Goal: Task Accomplishment & Management: Manage account settings

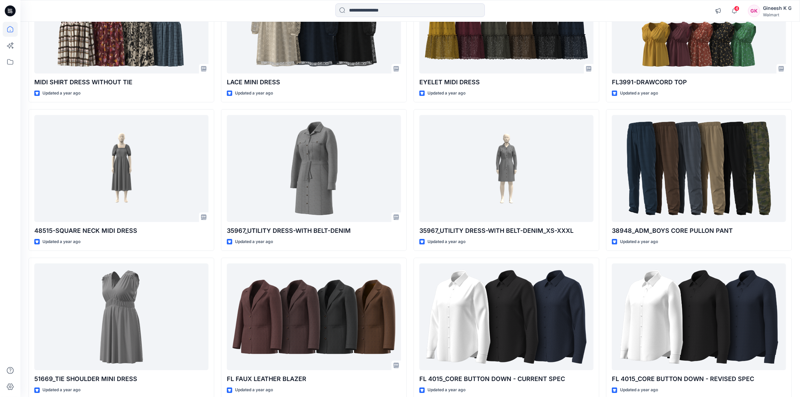
scroll to position [4789, 0]
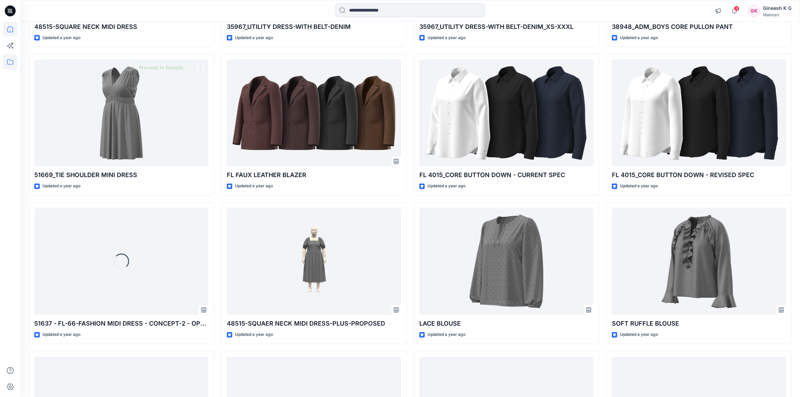
click at [10, 61] on icon at bounding box center [10, 61] width 15 height 15
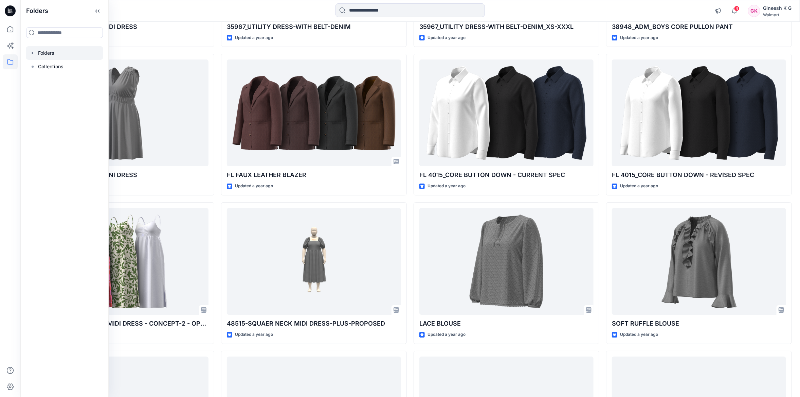
click at [50, 53] on div at bounding box center [64, 53] width 77 height 14
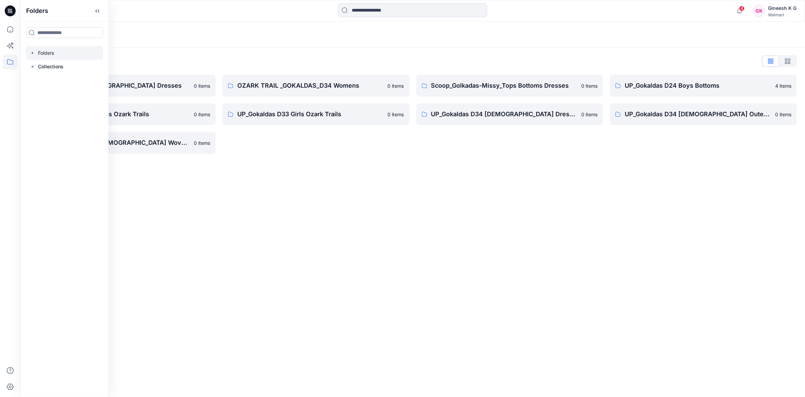
click at [370, 191] on div "Folders Folders List Gokaldas D34 Ladies Dresses 0 items UP_Gokaldas D24 Boys O…" at bounding box center [412, 209] width 785 height 375
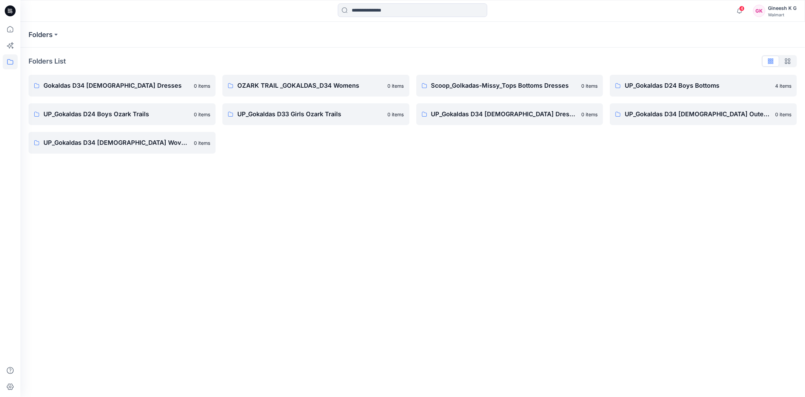
click at [485, 163] on div "Folders Folders List Gokaldas D34 Ladies Dresses 0 items UP_Gokaldas D24 Boys O…" at bounding box center [412, 209] width 785 height 375
click at [323, 188] on div "Folders Folders List Gokaldas D34 Ladies Dresses 0 items UP_Gokaldas D24 Boys O…" at bounding box center [412, 209] width 785 height 375
click at [134, 85] on p "Gokaldas D34 Ladies Dresses" at bounding box center [116, 86] width 146 height 10
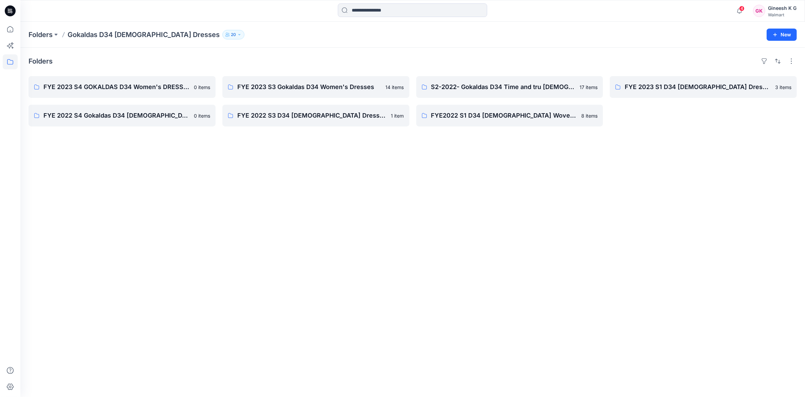
click at [142, 161] on div "Folders FYE 2023 S4 GOKALDAS D34 Women's DRESSES ( jump size only- use the UP P…" at bounding box center [412, 222] width 785 height 349
click at [151, 159] on div "Folders FYE 2023 S4 GOKALDAS D34 Women's DRESSES ( jump size only- use the UP P…" at bounding box center [412, 222] width 785 height 349
click at [360, 12] on input at bounding box center [412, 10] width 149 height 14
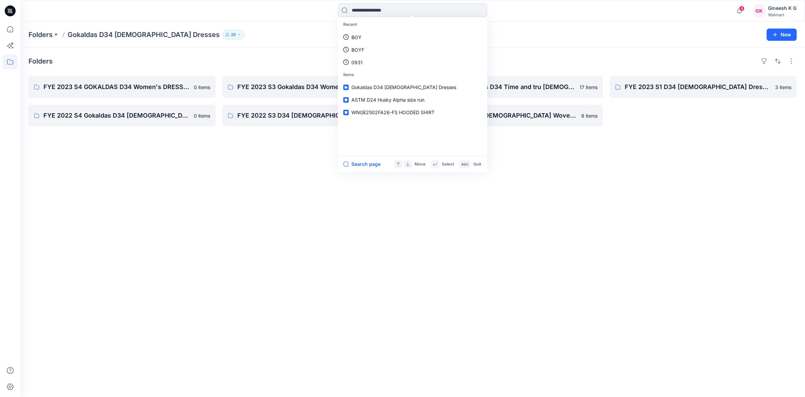
drag, startPoint x: 274, startPoint y: 232, endPoint x: 250, endPoint y: 302, distance: 73.9
click at [274, 232] on div "Folders FYE 2023 S4 GOKALDAS D34 Women's DRESSES ( jump size only- use the UP P…" at bounding box center [412, 222] width 785 height 349
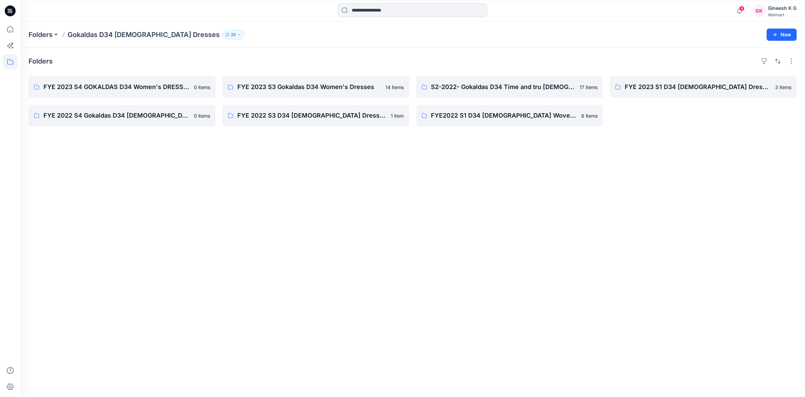
click at [387, 13] on input at bounding box center [412, 10] width 149 height 14
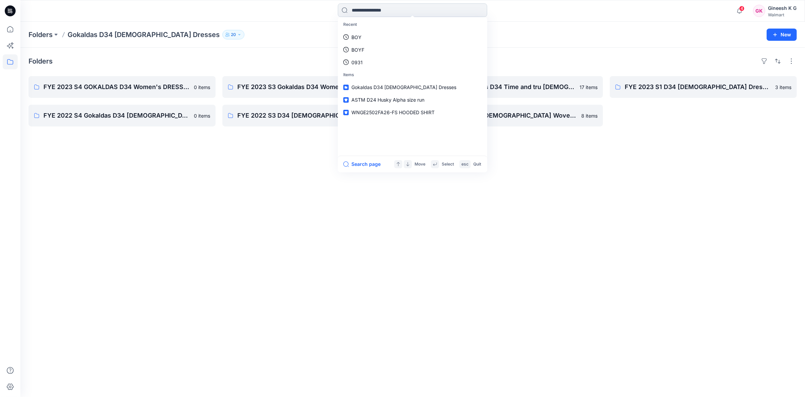
paste input "**********"
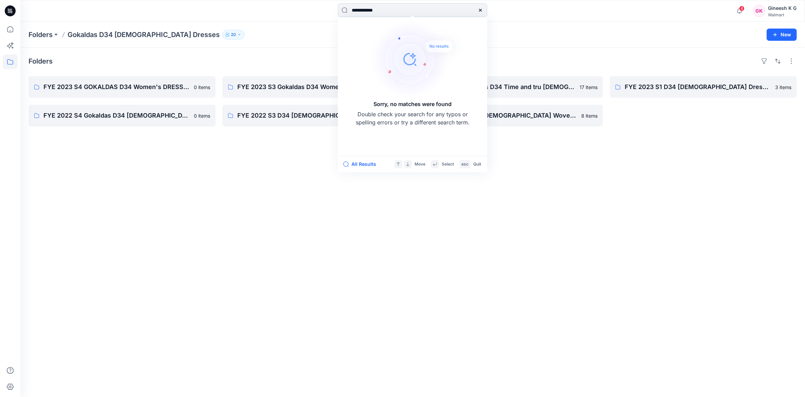
type input "**********"
click at [313, 16] on div "**********" at bounding box center [413, 10] width 392 height 15
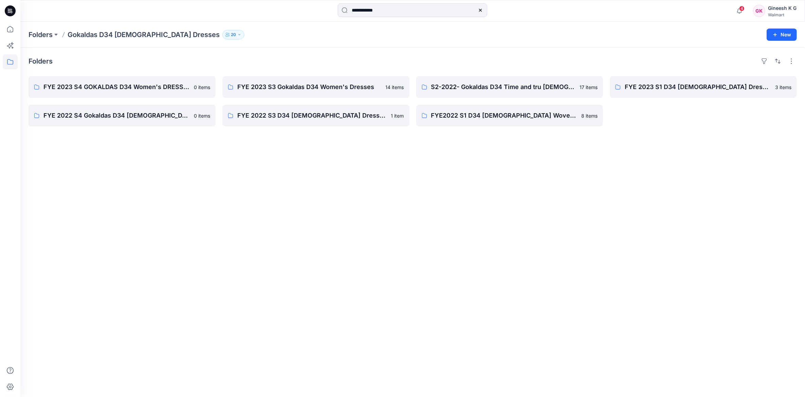
click at [767, 10] on div "GK Gineesh K G Walmart" at bounding box center [774, 11] width 43 height 14
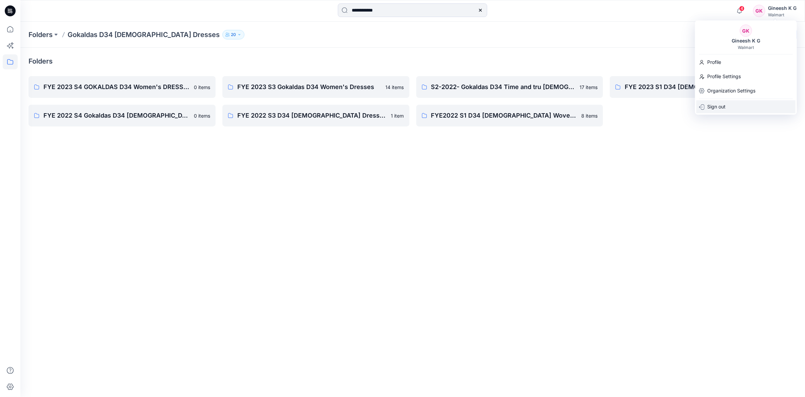
click at [726, 104] on div "Sign out" at bounding box center [746, 106] width 99 height 13
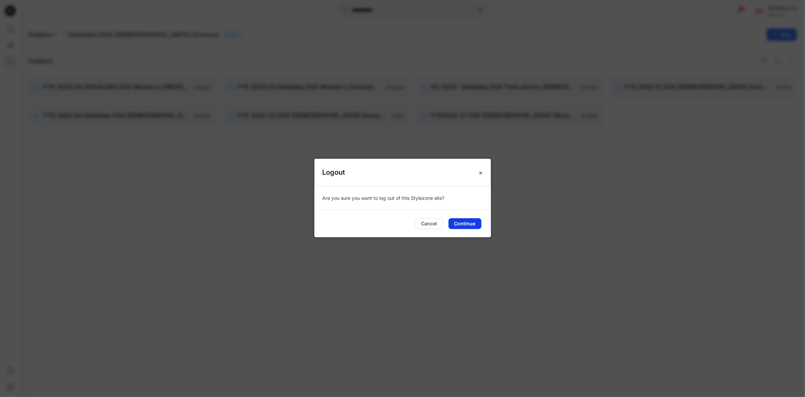
click at [465, 224] on button "Continue" at bounding box center [465, 223] width 33 height 11
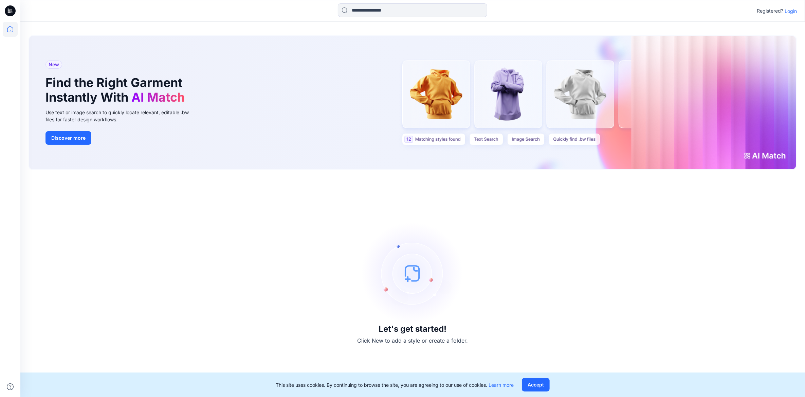
click at [789, 13] on p "Login" at bounding box center [791, 10] width 12 height 7
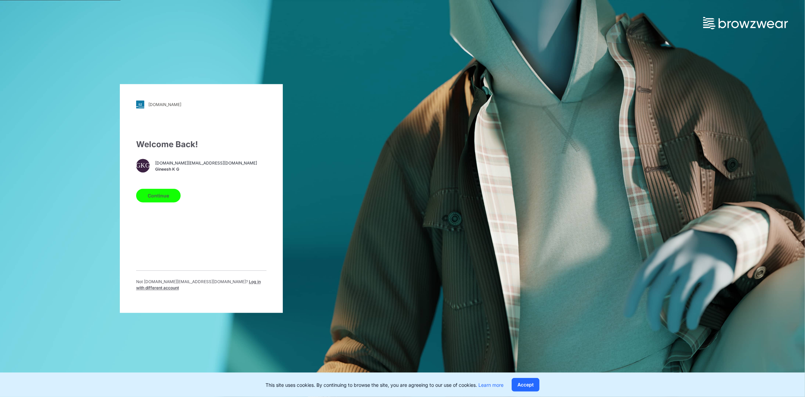
click at [229, 281] on span "Log in with different account" at bounding box center [198, 284] width 125 height 11
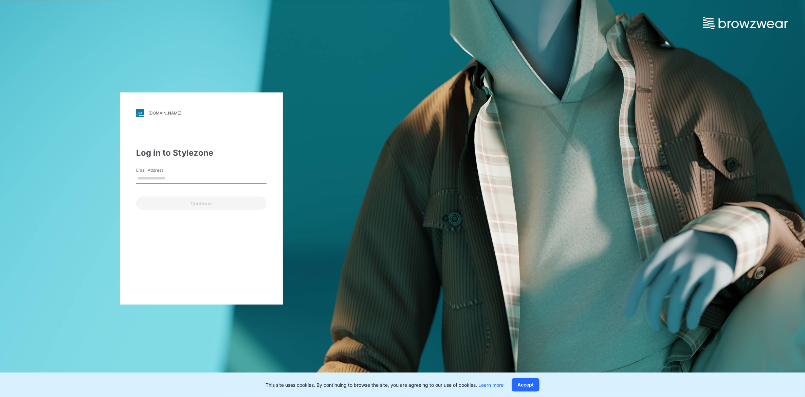
type input "**********"
click at [207, 201] on button "Continue" at bounding box center [201, 203] width 130 height 14
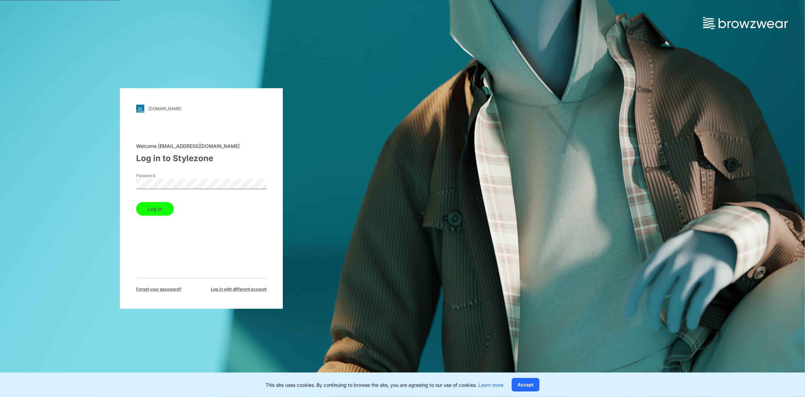
click at [163, 207] on button "Log in" at bounding box center [155, 209] width 38 height 14
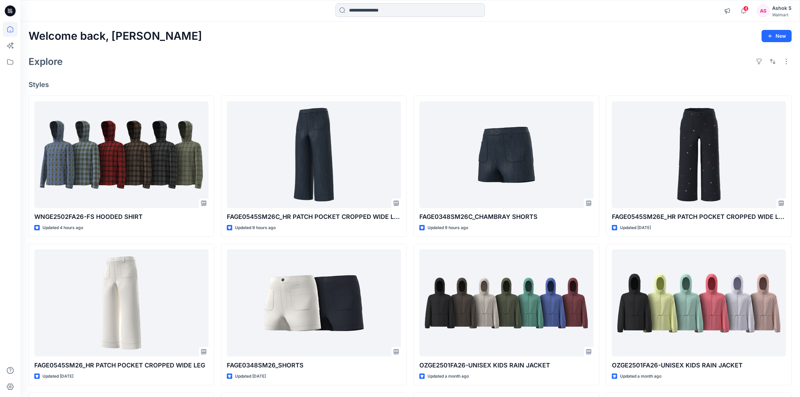
click at [370, 10] on input at bounding box center [410, 10] width 149 height 14
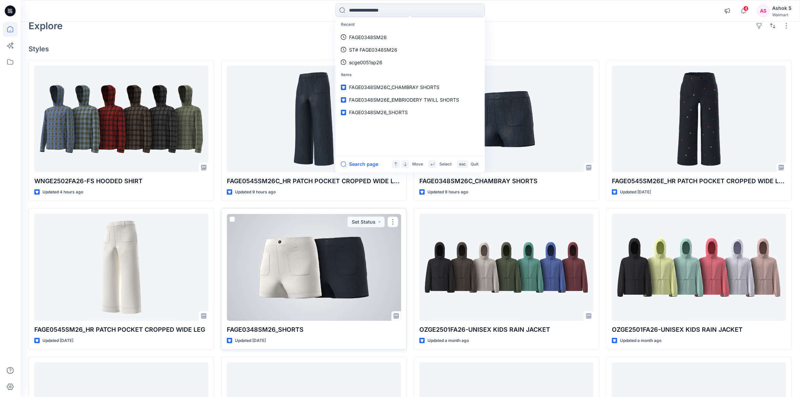
scroll to position [68, 0]
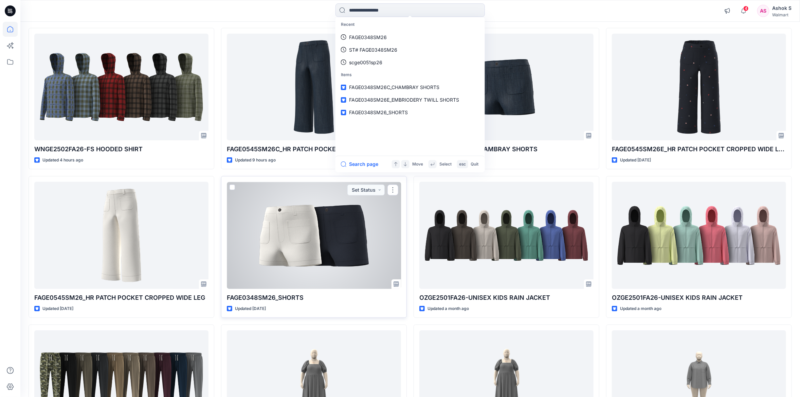
click at [295, 214] on div at bounding box center [314, 235] width 174 height 107
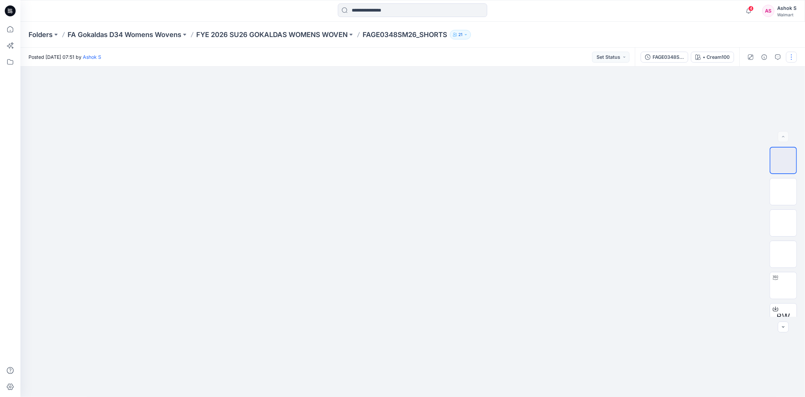
click at [792, 56] on button "button" at bounding box center [791, 57] width 11 height 11
click at [764, 33] on div "Folders FA Gokaldas D34 Womens Wovens FYE 2026 SU26 GOKALDAS WOMENS WOVEN FAGE0…" at bounding box center [412, 35] width 785 height 26
click at [790, 78] on icon "button" at bounding box center [790, 77] width 5 height 5
click at [790, 58] on button "button" at bounding box center [791, 57] width 11 height 11
click at [654, 144] on div at bounding box center [412, 232] width 785 height 330
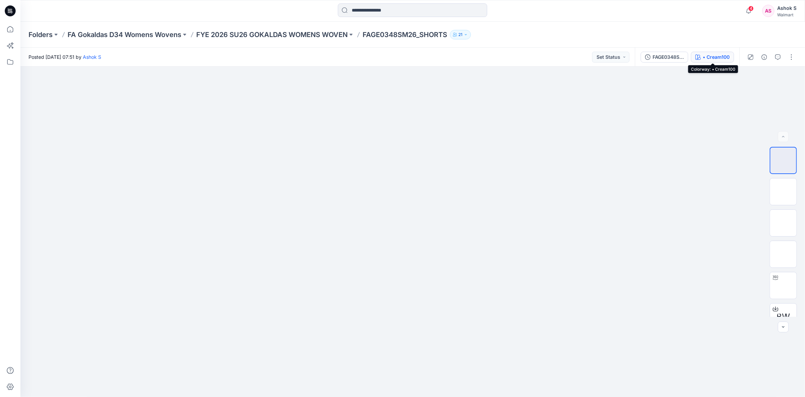
click at [714, 53] on div "• Cream100" at bounding box center [716, 56] width 27 height 7
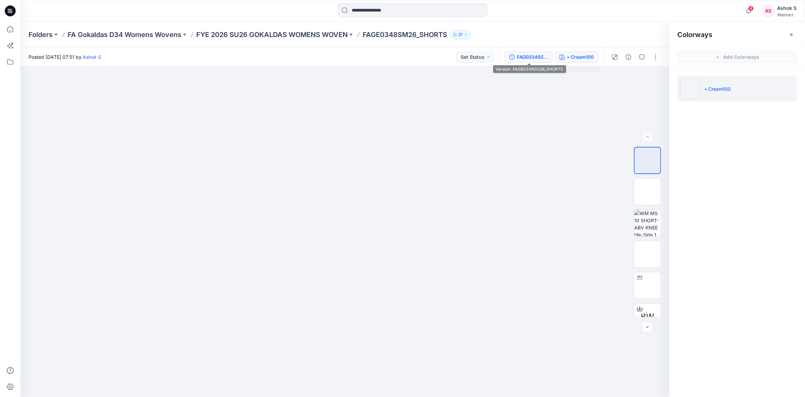
click at [539, 54] on div "FAGE0348SU26_SHORTS" at bounding box center [532, 56] width 31 height 7
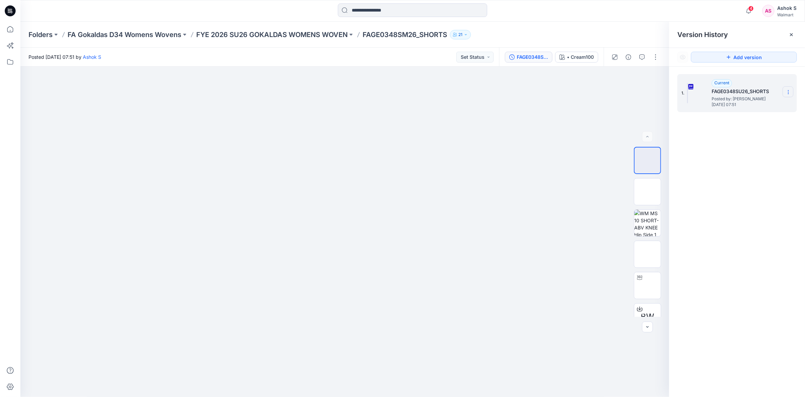
click at [786, 91] on icon at bounding box center [788, 91] width 5 height 5
click at [748, 104] on span "Download Source BW File" at bounding box center [754, 105] width 57 height 8
click at [792, 33] on icon at bounding box center [791, 34] width 5 height 5
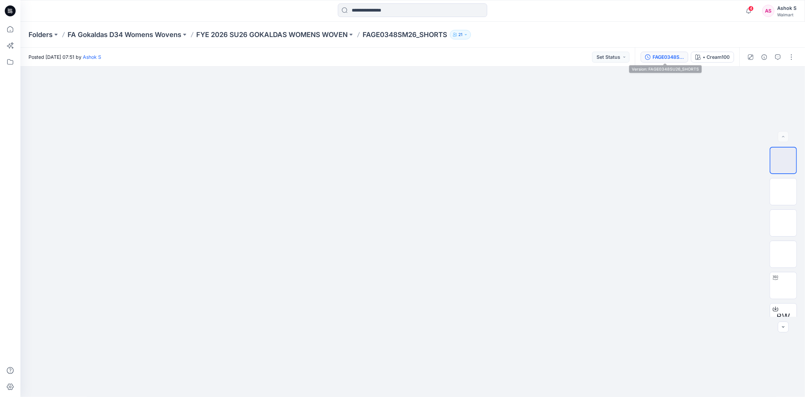
click at [665, 55] on div "FAGE0348SU26_SHORTS" at bounding box center [668, 56] width 31 height 7
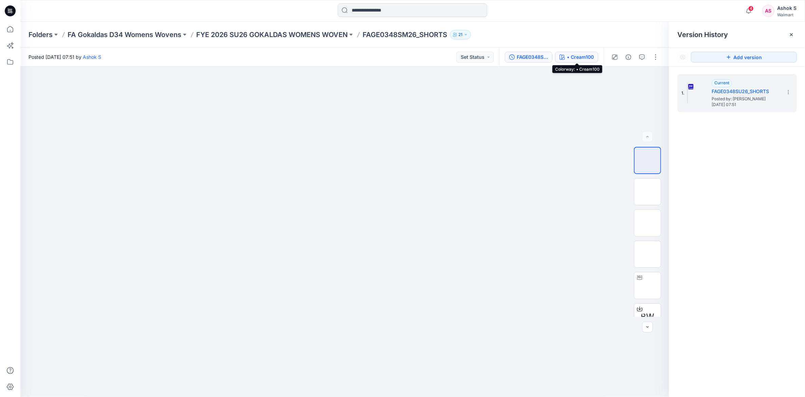
click at [572, 55] on div "• Cream100" at bounding box center [580, 56] width 27 height 7
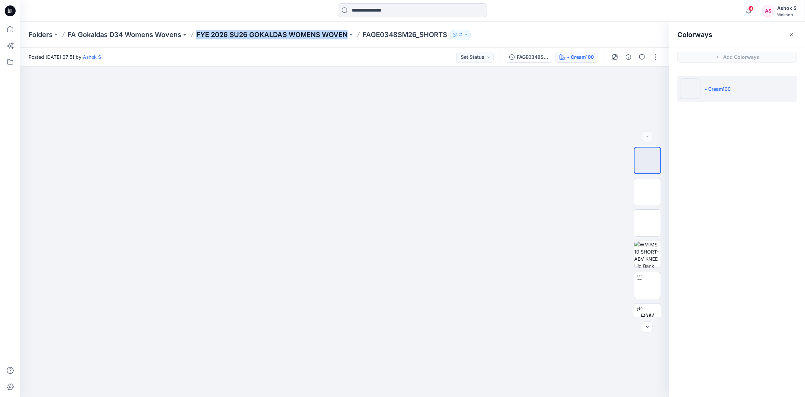
drag, startPoint x: 349, startPoint y: 39, endPoint x: 198, endPoint y: 37, distance: 151.5
click at [198, 37] on div "Folders FA Gokaldas D34 Womens Wovens FYE 2026 SU26 GOKALDAS WOMENS WOVEN FAGE0…" at bounding box center [412, 35] width 785 height 26
copy p "FYE 2026 SU26 GOKALDAS WOMENS WOVEN"
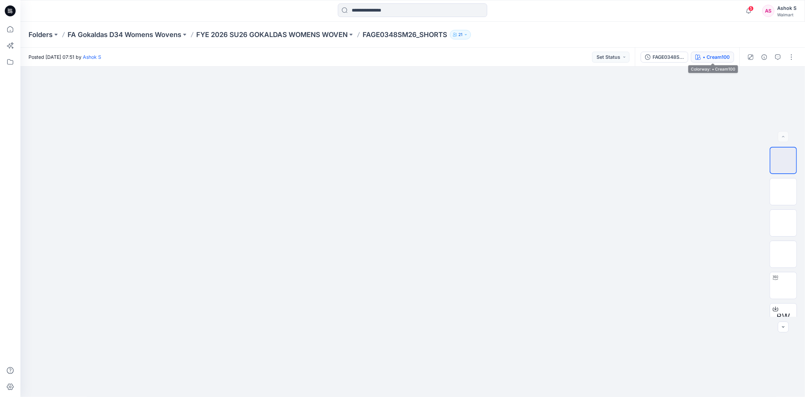
click at [703, 60] on div "• Cream100" at bounding box center [716, 56] width 27 height 7
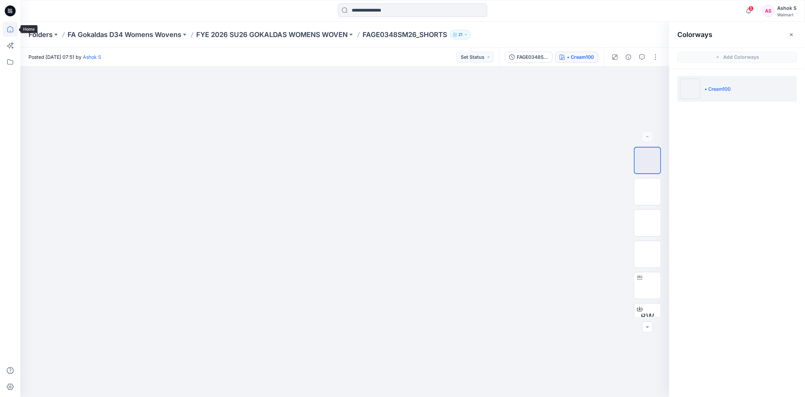
click at [12, 29] on icon at bounding box center [10, 29] width 15 height 15
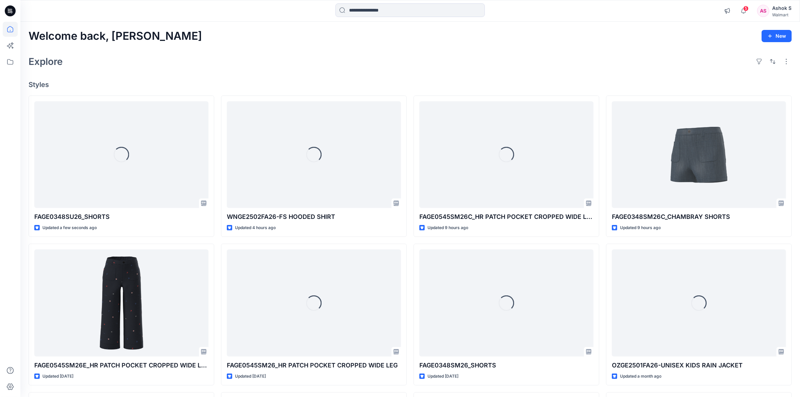
click at [252, 51] on div "Welcome back, Ashok New Explore Styles Loading... FAGE0348SU26_SHORTS Updated a…" at bounding box center [410, 294] width 780 height 544
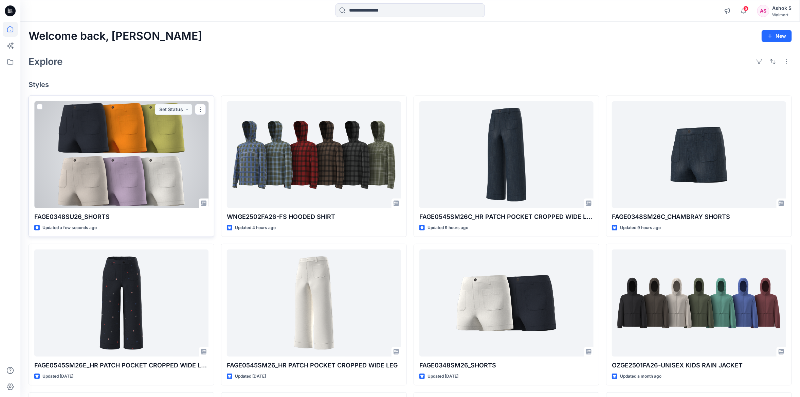
click at [157, 153] on div at bounding box center [121, 154] width 174 height 107
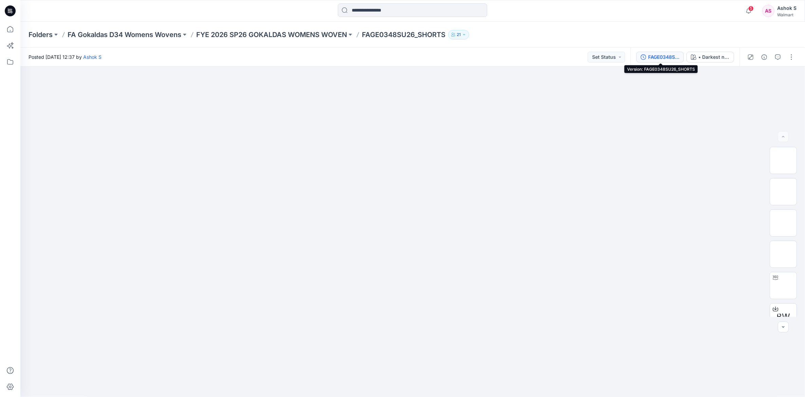
click at [667, 54] on div "FAGE0348SU26_SHORTS" at bounding box center [663, 56] width 31 height 7
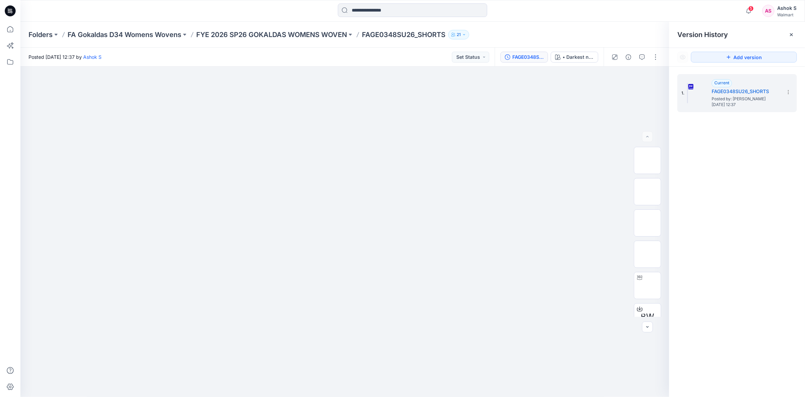
click at [598, 35] on div "Folders FA Gokaldas D34 Womens Wovens FYE 2026 SP26 GOKALDAS WOMENS WOVEN FAGE0…" at bounding box center [387, 35] width 716 height 10
drag, startPoint x: 580, startPoint y: 51, endPoint x: 579, endPoint y: 54, distance: 3.8
click at [579, 53] on div "FAGE0348SU26_SHORTS • Darkest navy" at bounding box center [549, 57] width 109 height 19
click at [579, 54] on div "• Darkest navy" at bounding box center [578, 56] width 31 height 7
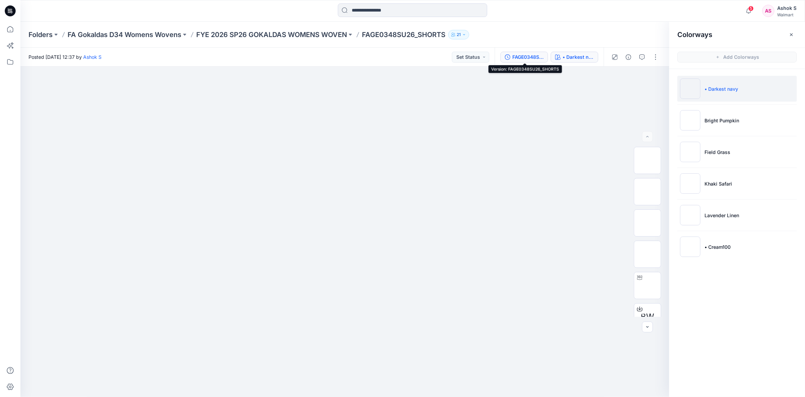
click at [537, 53] on div "FAGE0348SU26_SHORTS" at bounding box center [527, 56] width 31 height 7
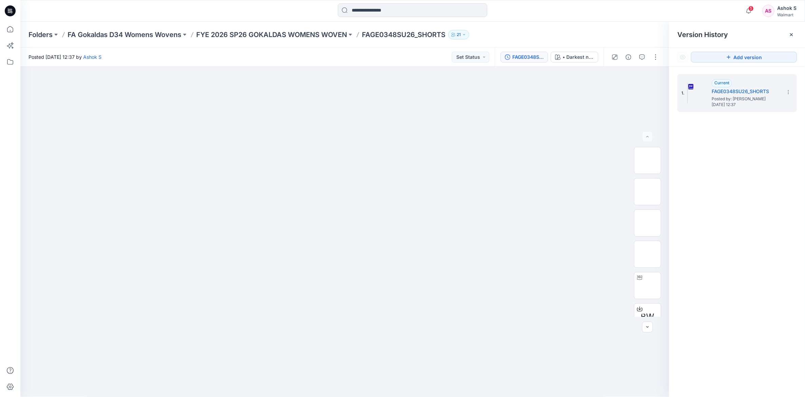
click at [550, 30] on div "Folders FA Gokaldas D34 Womens Wovens FYE 2026 SP26 GOKALDAS WOMENS WOVEN FAGE0…" at bounding box center [387, 35] width 716 height 10
click at [536, 25] on div "Folders FA Gokaldas D34 Womens Wovens FYE 2026 SP26 GOKALDAS WOMENS WOVEN FAGE0…" at bounding box center [412, 35] width 785 height 26
click at [510, 34] on div "Folders FA Gokaldas D34 Womens Wovens FYE 2026 SP26 GOKALDAS WOMENS WOVEN FAGE0…" at bounding box center [387, 35] width 716 height 10
click at [401, 16] on input at bounding box center [412, 10] width 149 height 14
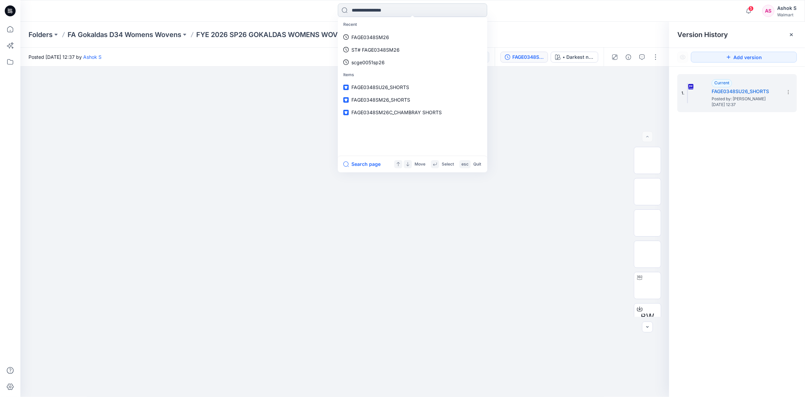
paste input "**********"
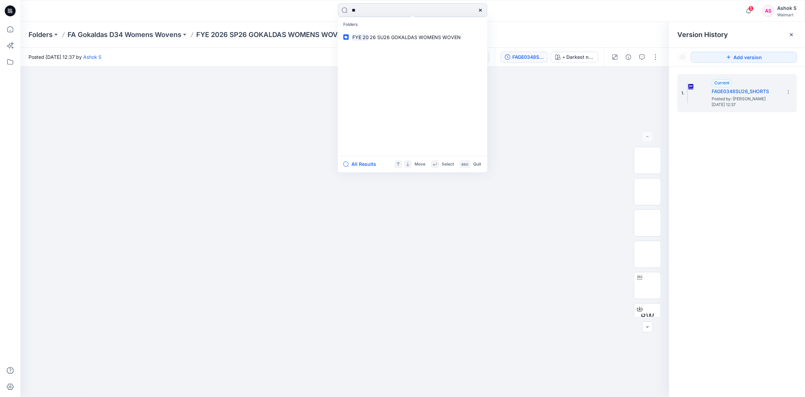
type input "*"
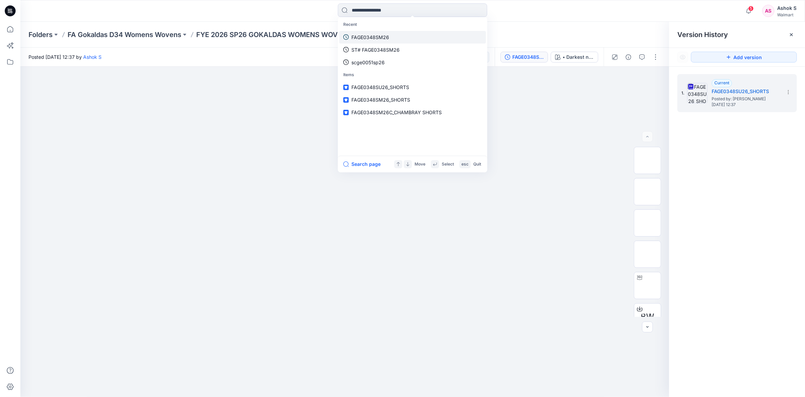
click at [382, 37] on p "FAGE0348SM26" at bounding box center [370, 37] width 38 height 7
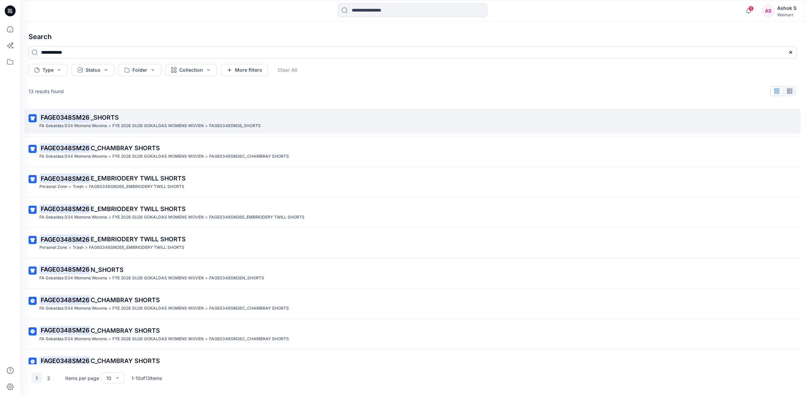
click at [116, 113] on p "FAGE0348SM26 _SHORTS" at bounding box center [411, 118] width 745 height 10
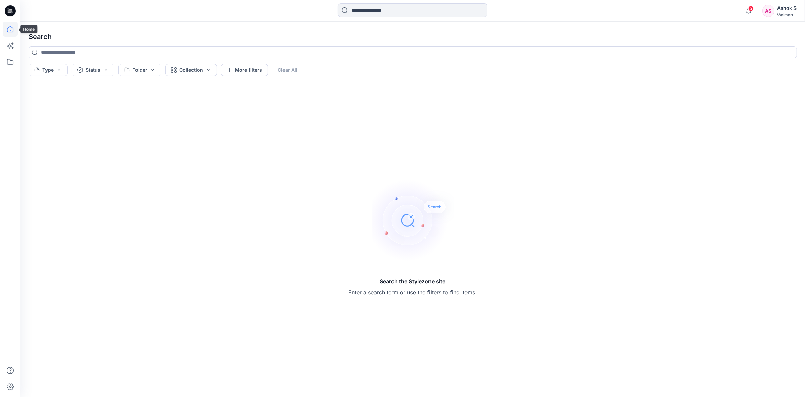
click at [7, 31] on icon at bounding box center [10, 29] width 6 height 6
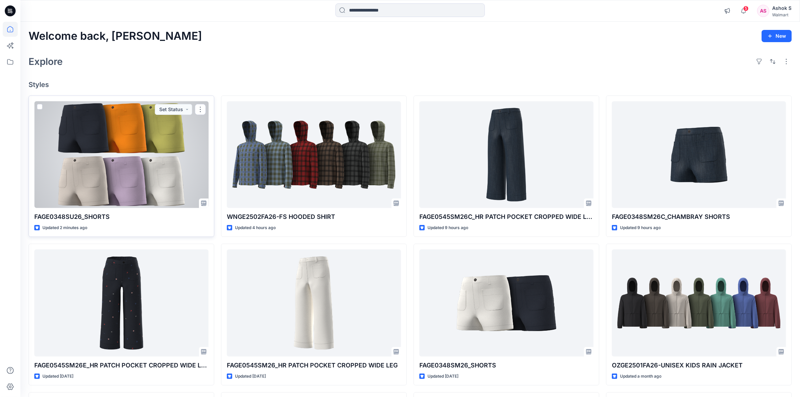
click at [105, 161] on div at bounding box center [121, 154] width 174 height 107
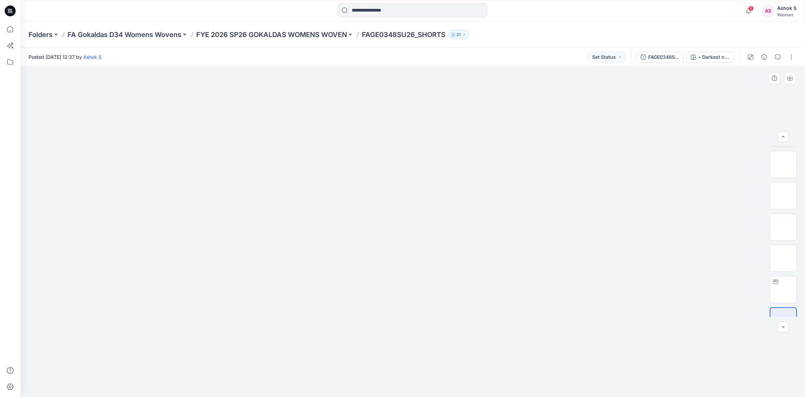
scroll to position [232, 0]
click at [795, 58] on button "button" at bounding box center [791, 57] width 11 height 11
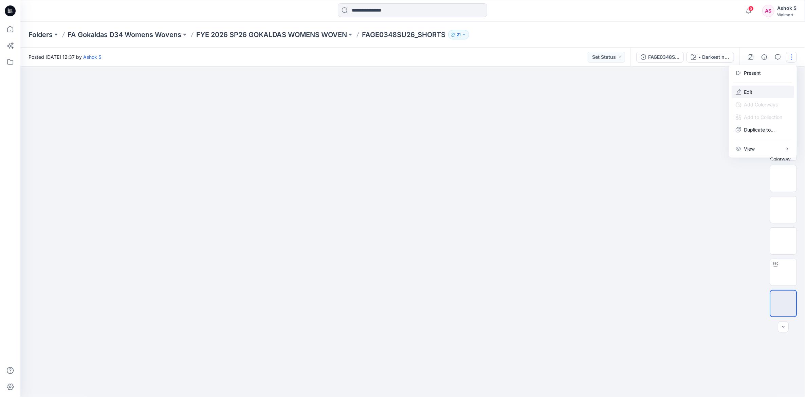
click at [751, 92] on p "Edit" at bounding box center [748, 91] width 8 height 7
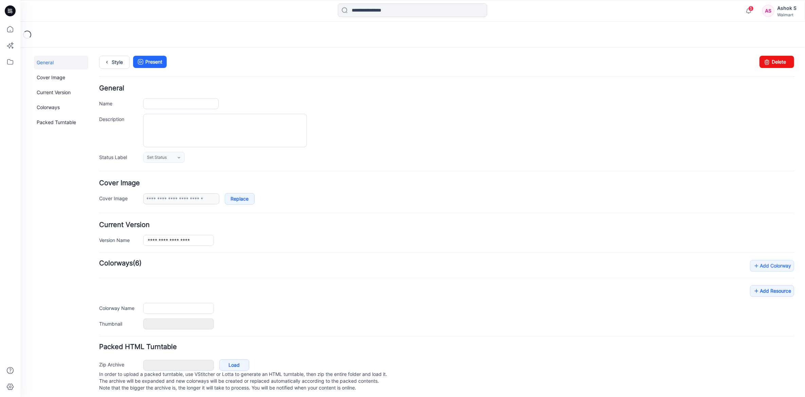
type input "**********"
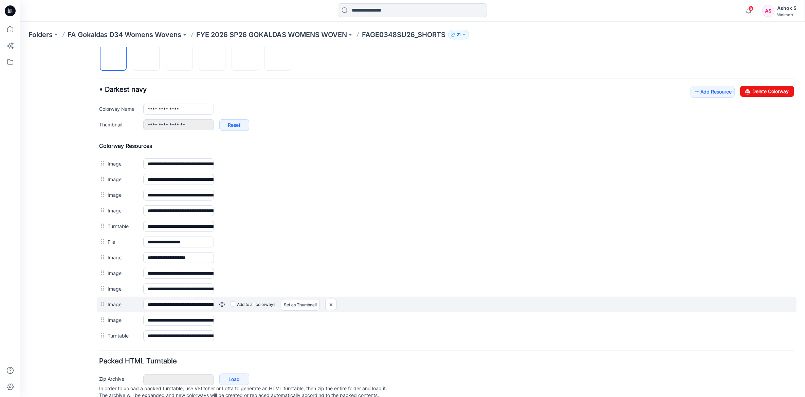
scroll to position [257, 0]
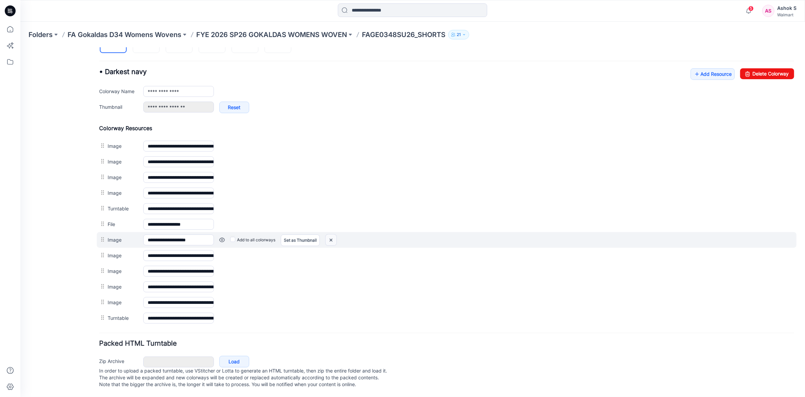
click at [333, 234] on img at bounding box center [331, 239] width 11 height 11
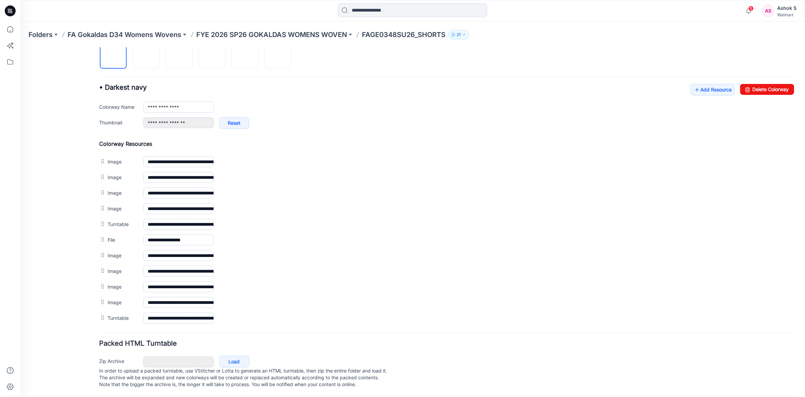
scroll to position [241, 0]
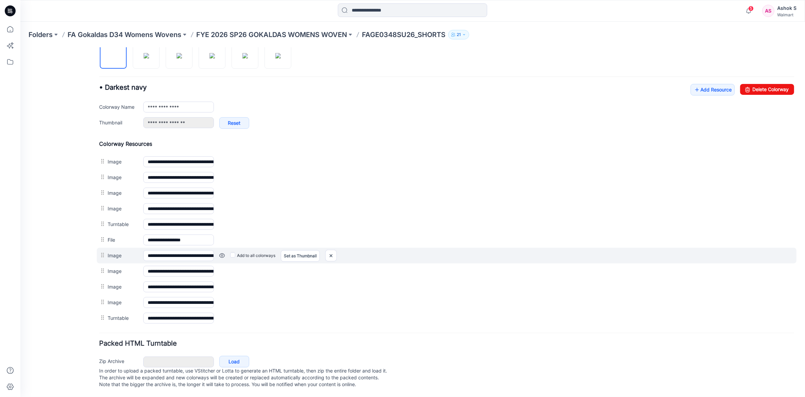
click at [222, 252] on link at bounding box center [221, 254] width 5 height 5
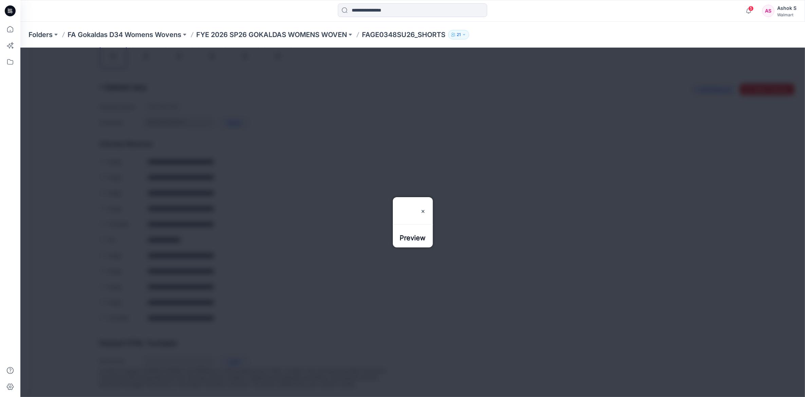
click at [426, 197] on h3 "Preview" at bounding box center [413, 210] width 26 height 27
click at [426, 205] on img at bounding box center [422, 207] width 5 height 5
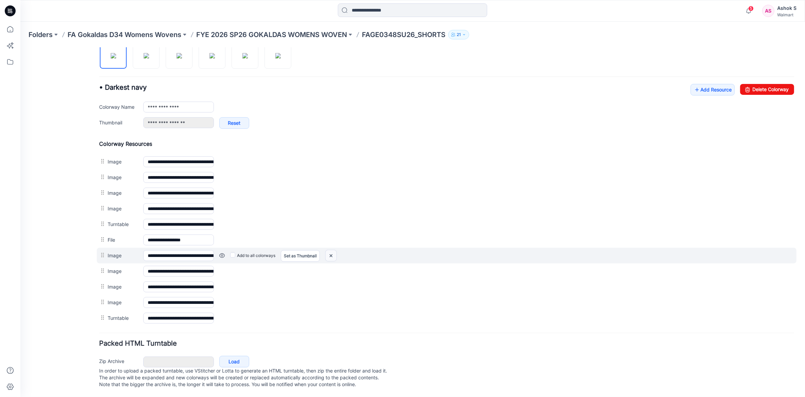
click at [332, 250] on img at bounding box center [331, 255] width 11 height 11
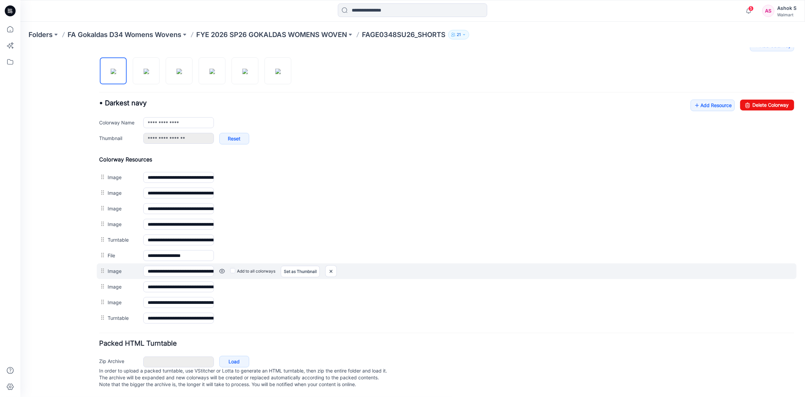
scroll to position [218, 0]
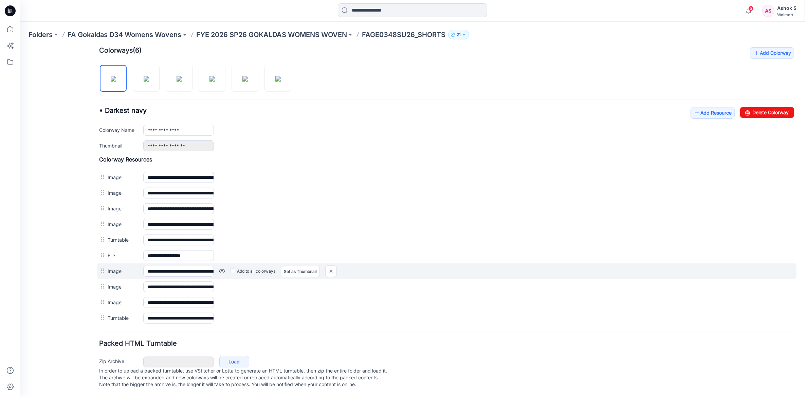
click at [224, 268] on link at bounding box center [221, 270] width 5 height 5
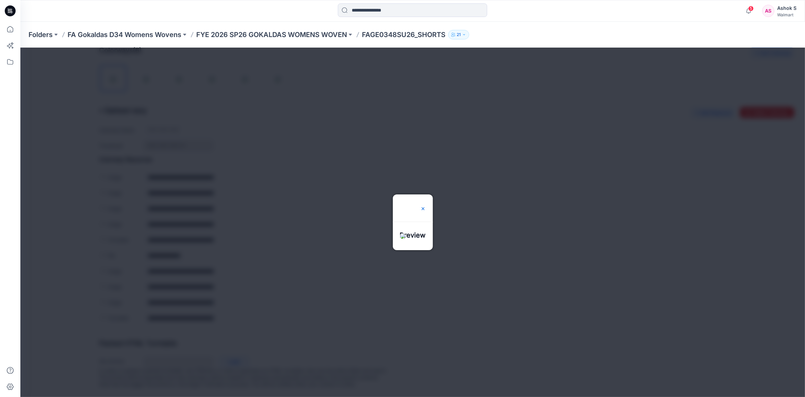
click at [426, 205] on img at bounding box center [422, 207] width 5 height 5
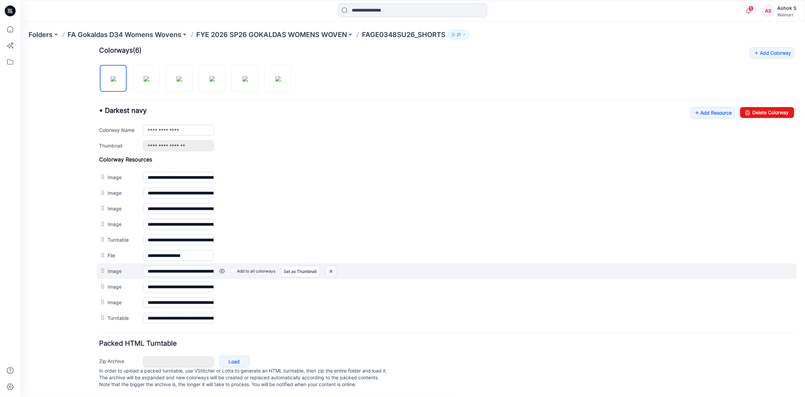
click at [333, 266] on img at bounding box center [331, 270] width 11 height 11
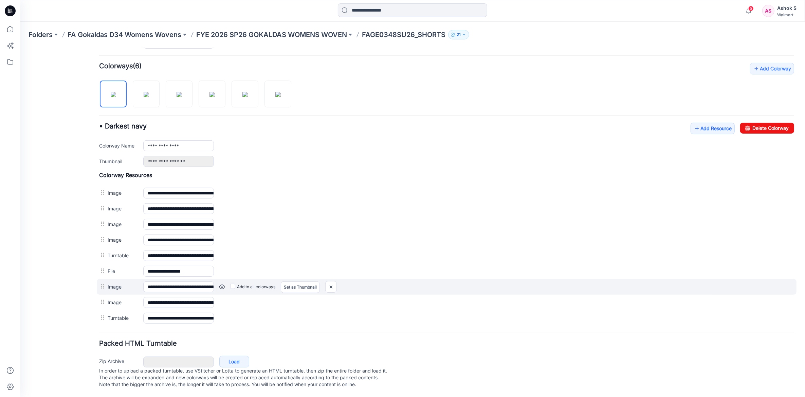
click at [222, 284] on link at bounding box center [221, 286] width 5 height 5
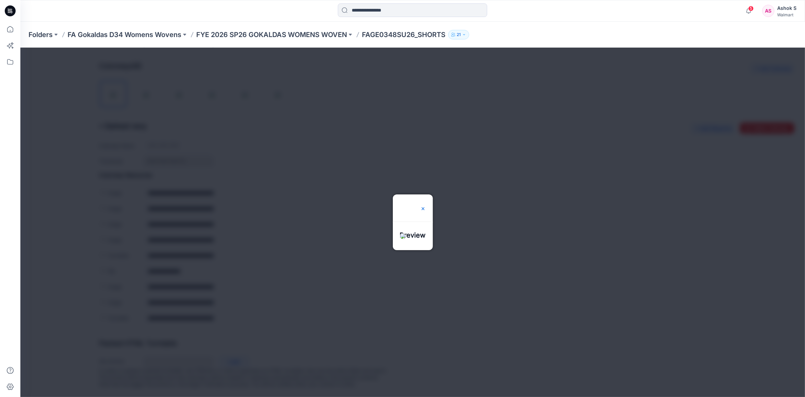
click at [426, 205] on img at bounding box center [422, 207] width 5 height 5
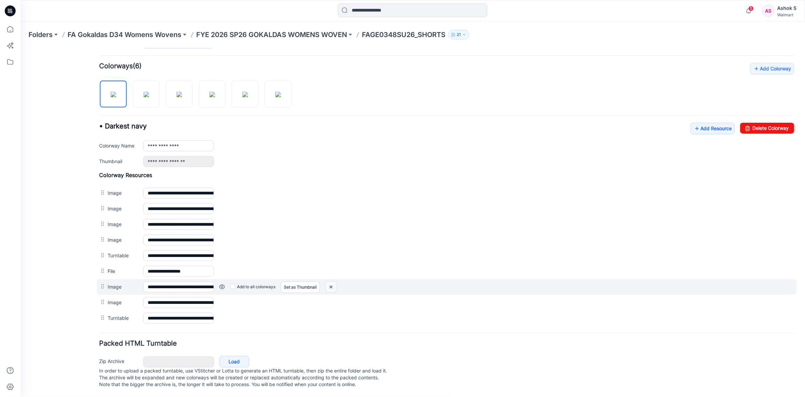
click at [334, 282] on img at bounding box center [331, 286] width 11 height 11
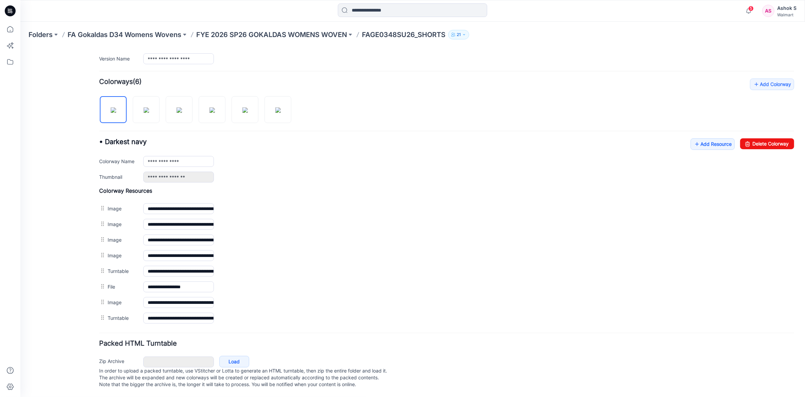
scroll to position [187, 0]
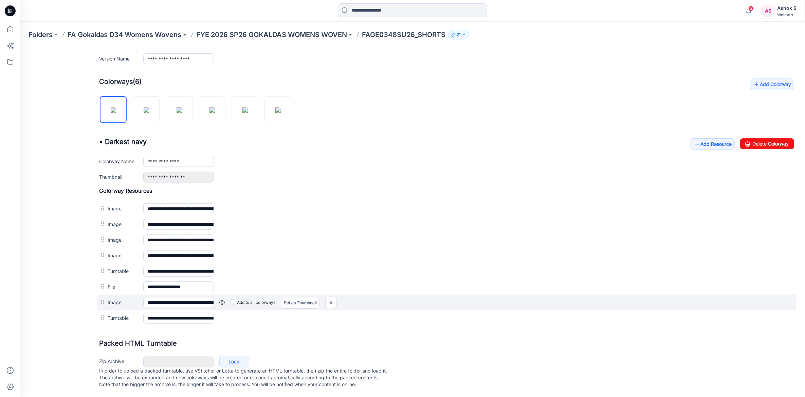
click at [222, 299] on link at bounding box center [221, 301] width 5 height 5
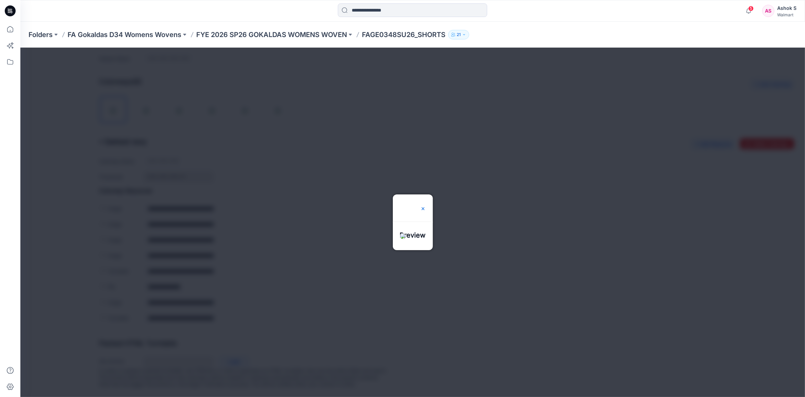
click at [426, 205] on img at bounding box center [422, 207] width 5 height 5
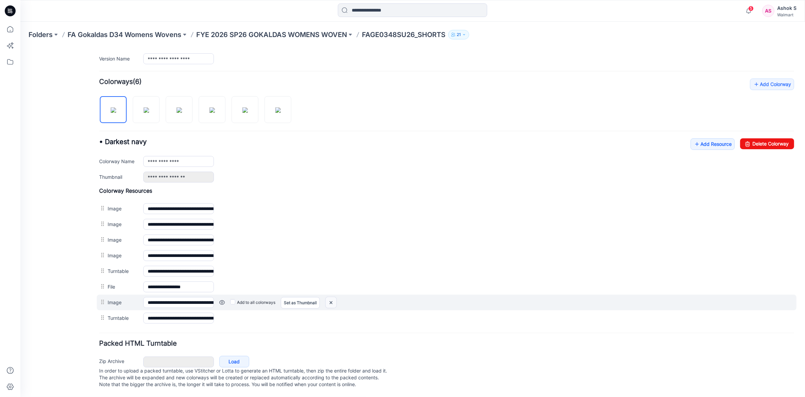
click at [332, 296] on img at bounding box center [331, 301] width 11 height 11
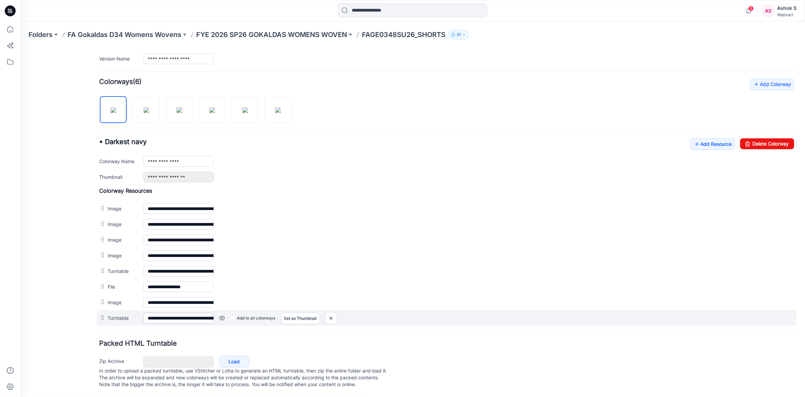
scroll to position [171, 0]
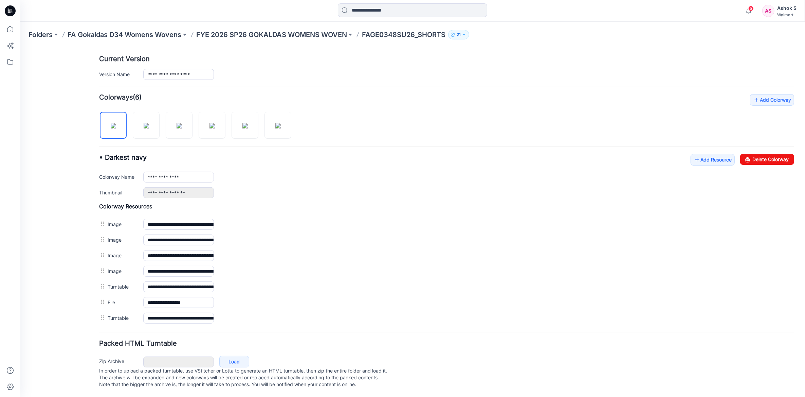
click at [20, 47] on link at bounding box center [20, 47] width 0 height 0
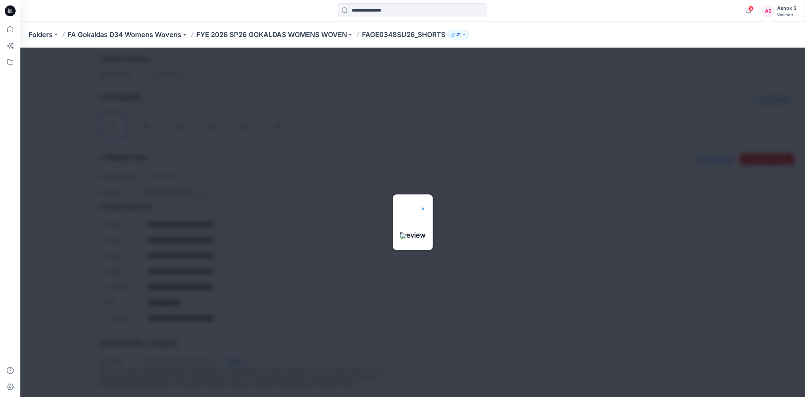
click at [426, 205] on img at bounding box center [422, 207] width 5 height 5
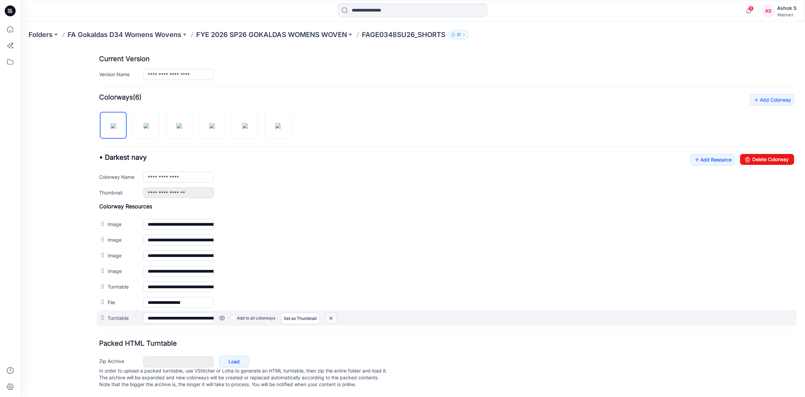
click at [331, 312] on img at bounding box center [331, 317] width 11 height 11
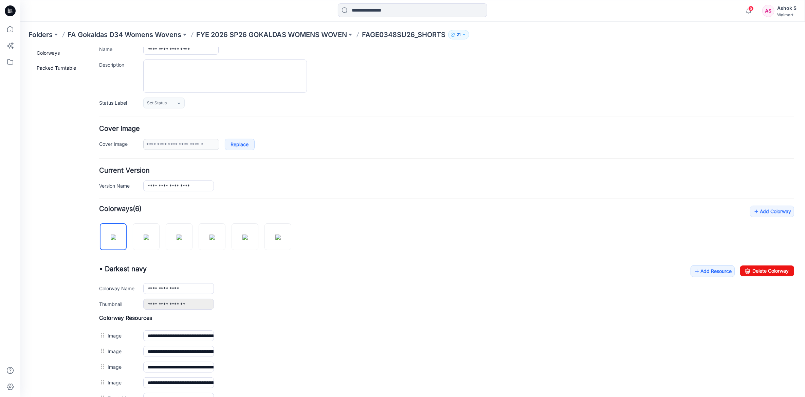
scroll to position [0, 0]
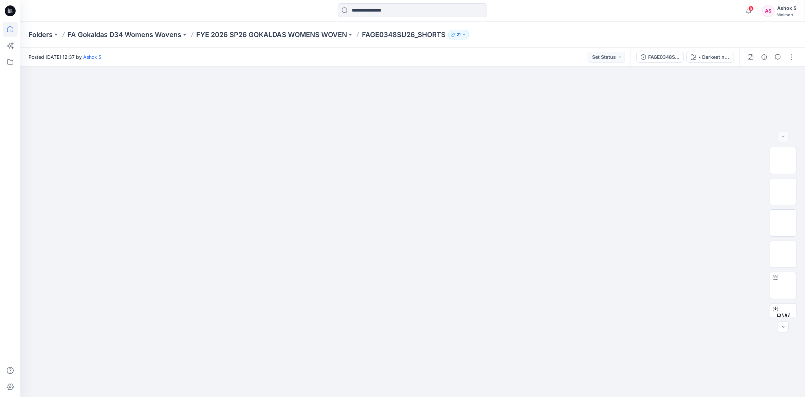
click at [10, 29] on icon at bounding box center [10, 29] width 15 height 15
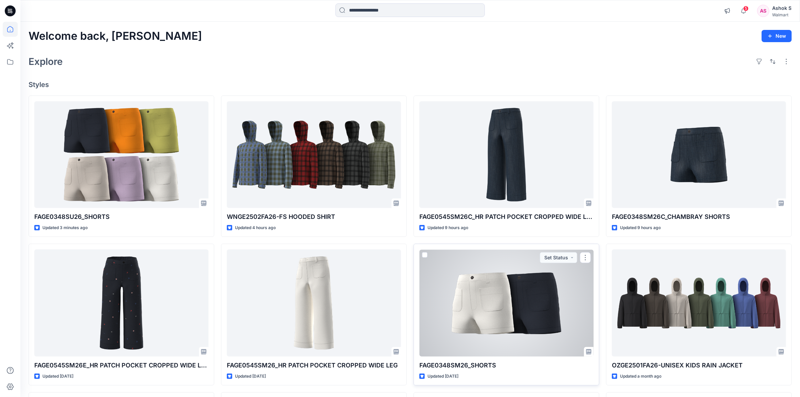
click at [524, 329] on div at bounding box center [506, 302] width 174 height 107
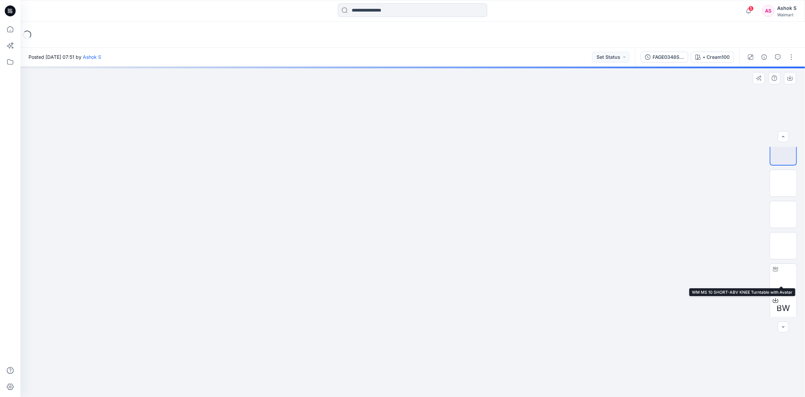
scroll to position [13, 0]
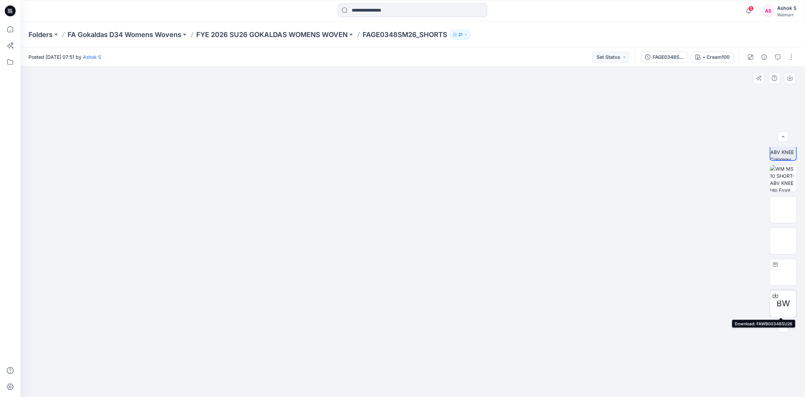
click at [781, 297] on span "BW" at bounding box center [784, 303] width 14 height 12
click at [384, 8] on input at bounding box center [412, 10] width 149 height 14
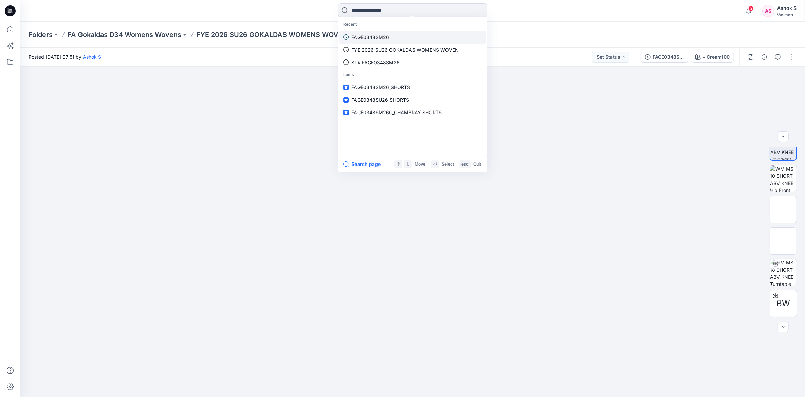
drag, startPoint x: 381, startPoint y: 39, endPoint x: 378, endPoint y: 37, distance: 3.7
click at [381, 39] on p "FAGE0348SM26" at bounding box center [370, 37] width 38 height 7
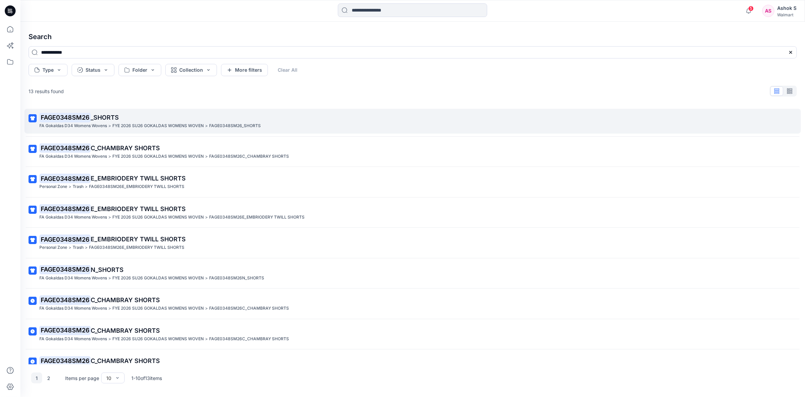
click at [73, 118] on mark "FAGE0348SM26" at bounding box center [64, 117] width 51 height 10
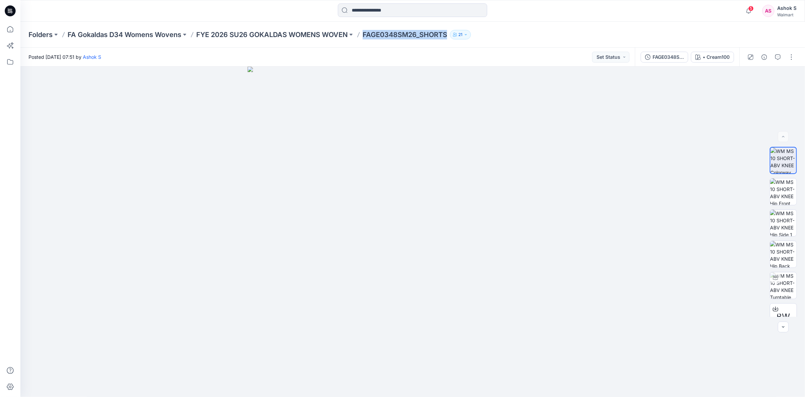
drag, startPoint x: 365, startPoint y: 35, endPoint x: 449, endPoint y: 37, distance: 84.3
click at [447, 37] on p "FAGE0348SM26_SHORTS" at bounding box center [405, 35] width 85 height 10
copy p "FAGE0348SM26_SHORTS"
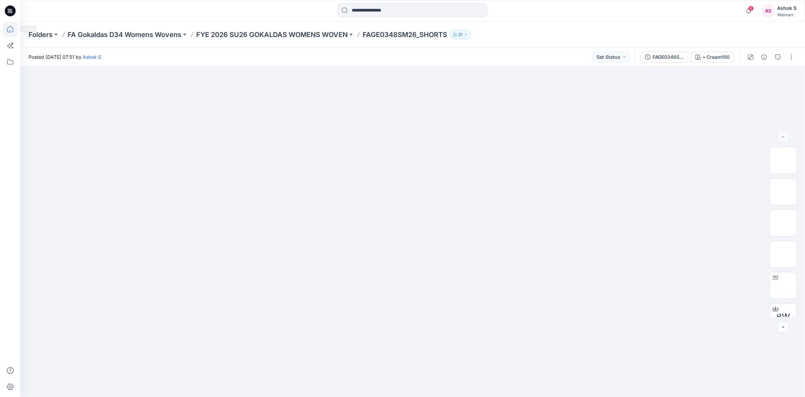
click at [11, 32] on icon at bounding box center [10, 29] width 6 height 6
